Goal: Check status: Check status

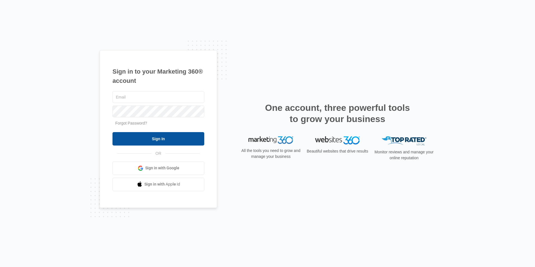
type input "Justice@havencontractingar.com"
click at [141, 137] on input "Sign In" at bounding box center [159, 138] width 92 height 13
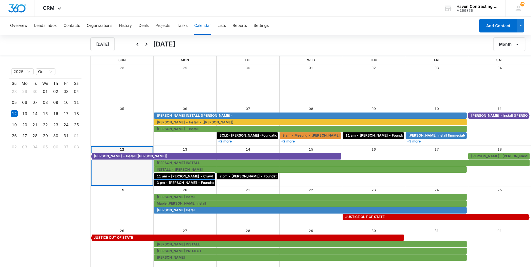
click at [166, 175] on span "11 am - [PERSON_NAME] - Crawl Space/Backyard Drainage" at bounding box center [206, 176] width 99 height 5
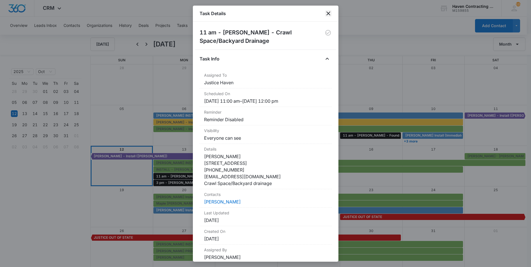
click at [329, 14] on icon "close" at bounding box center [328, 13] width 4 height 4
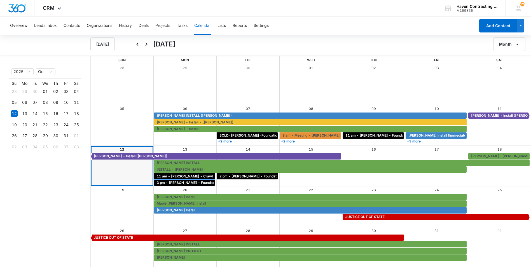
click at [166, 182] on span "3 pm - [PERSON_NAME] - Foundation - [GEOGRAPHIC_DATA]" at bounding box center [208, 182] width 102 height 5
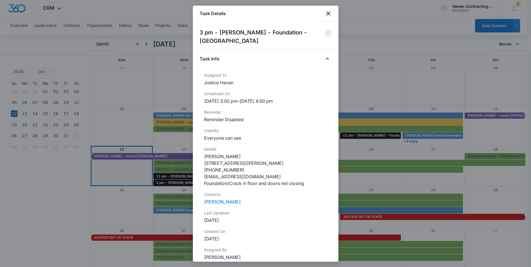
click at [328, 14] on icon "close" at bounding box center [328, 13] width 4 height 4
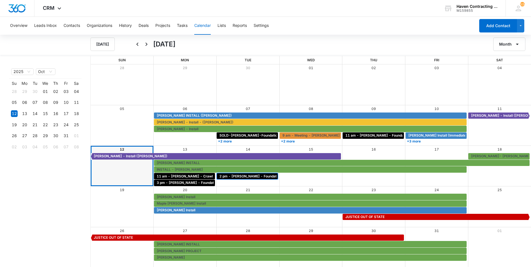
click at [249, 174] on span "2 pm - [PERSON_NAME] - Foundation - [GEOGRAPHIC_DATA]" at bounding box center [270, 176] width 102 height 5
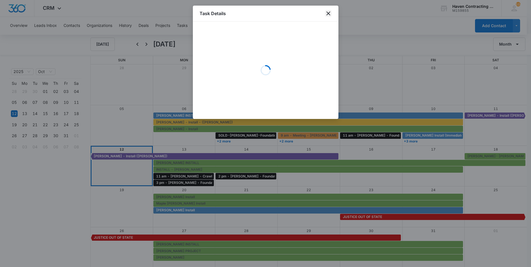
drag, startPoint x: 331, startPoint y: 13, endPoint x: 329, endPoint y: 11, distance: 3.0
click at [331, 13] on icon "close" at bounding box center [328, 13] width 7 height 7
